Goal: Task Accomplishment & Management: Manage account settings

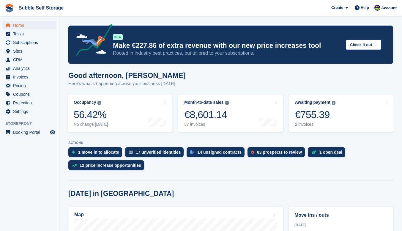
scroll to position [297, 0]
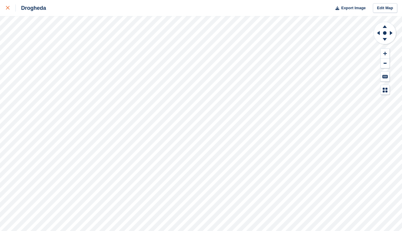
click at [8, 7] on icon at bounding box center [8, 8] width 4 height 4
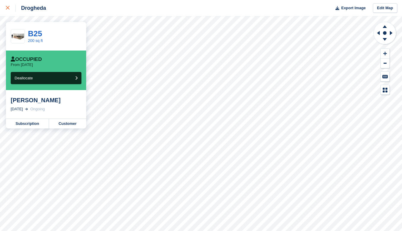
click at [7, 9] on icon at bounding box center [8, 8] width 4 height 4
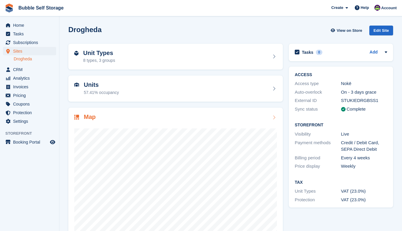
scroll to position [22, 0]
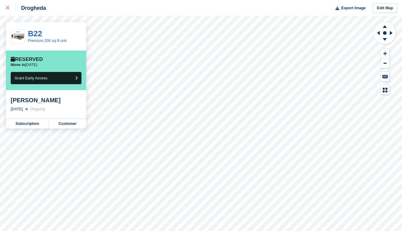
click at [5, 10] on link at bounding box center [8, 8] width 16 height 16
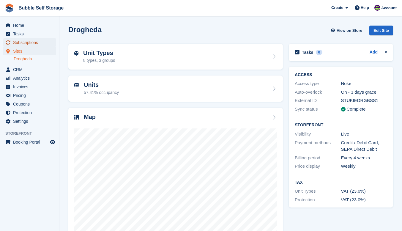
click at [18, 43] on span "Subscriptions" at bounding box center [31, 42] width 36 height 8
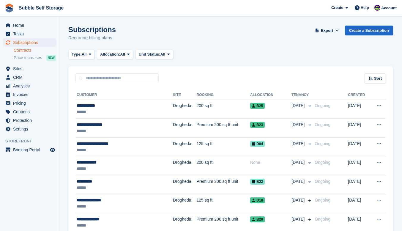
click at [20, 51] on link "Contracts" at bounding box center [35, 50] width 42 height 6
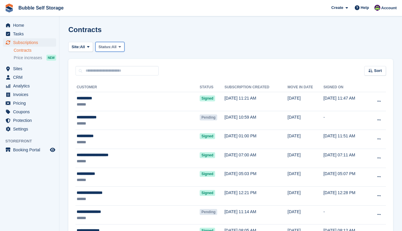
click at [112, 46] on span "Status:" at bounding box center [105, 47] width 13 height 6
click at [112, 62] on link "Pending" at bounding box center [124, 61] width 52 height 11
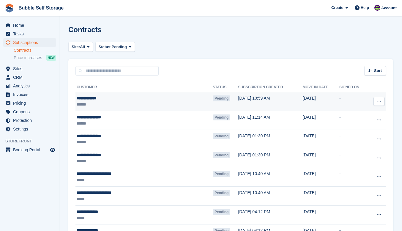
click at [379, 100] on icon at bounding box center [378, 101] width 3 height 4
drag, startPoint x: 379, startPoint y: 100, endPoint x: 374, endPoint y: 100, distance: 5.6
click at [380, 100] on icon at bounding box center [378, 101] width 3 height 4
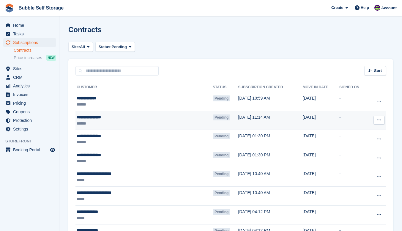
click at [95, 119] on div "**********" at bounding box center [124, 117] width 94 height 6
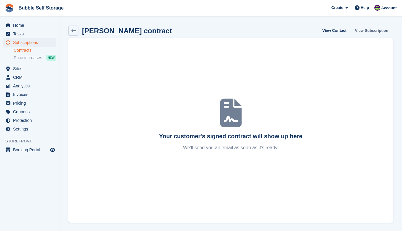
click at [370, 28] on link "View Subscription" at bounding box center [371, 31] width 38 height 10
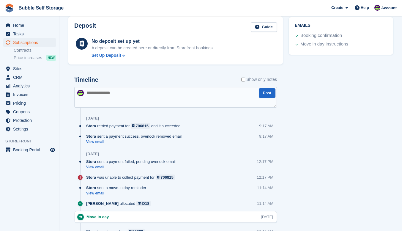
scroll to position [148, 0]
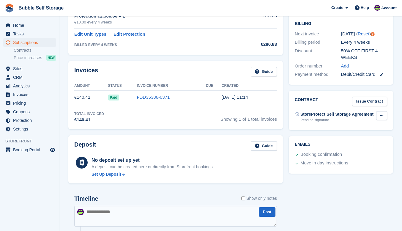
click at [380, 116] on icon at bounding box center [381, 115] width 3 height 4
click at [353, 134] on p "Send contract" at bounding box center [358, 135] width 52 height 8
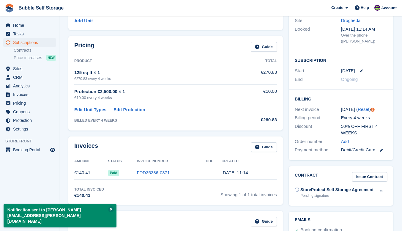
scroll to position [0, 0]
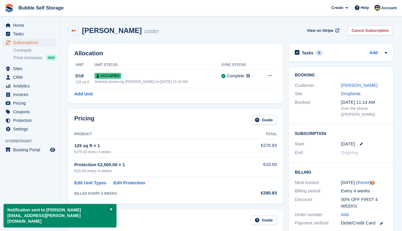
click at [75, 31] on icon at bounding box center [73, 30] width 4 height 4
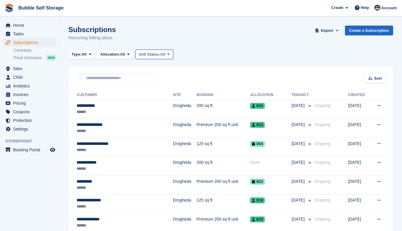
click at [170, 56] on icon at bounding box center [168, 54] width 2 height 4
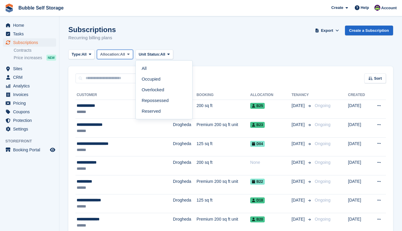
click at [122, 54] on span "All" at bounding box center [122, 54] width 5 height 6
